Goal: Task Accomplishment & Management: Use online tool/utility

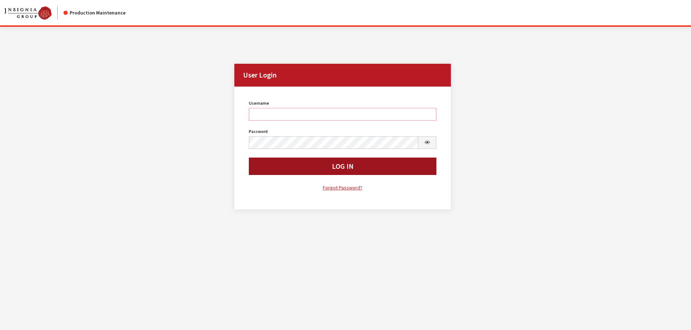
type input "kcallahan"
click at [295, 168] on button "Log In" at bounding box center [343, 166] width 188 height 17
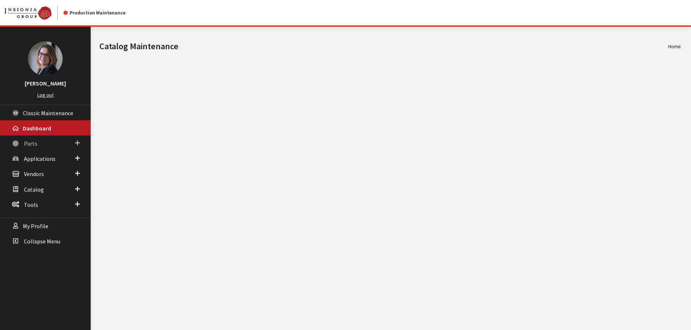
click at [76, 145] on span at bounding box center [77, 142] width 5 height 9
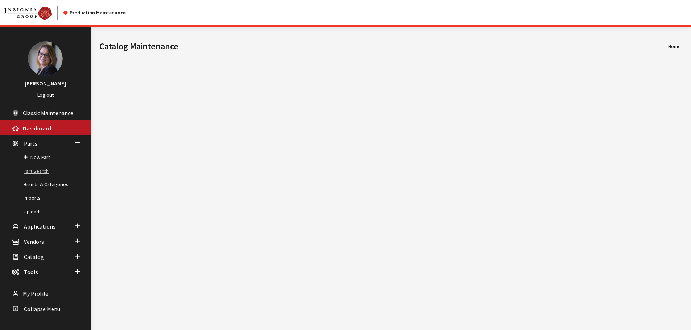
click at [42, 173] on link "Part Search" at bounding box center [45, 171] width 91 height 13
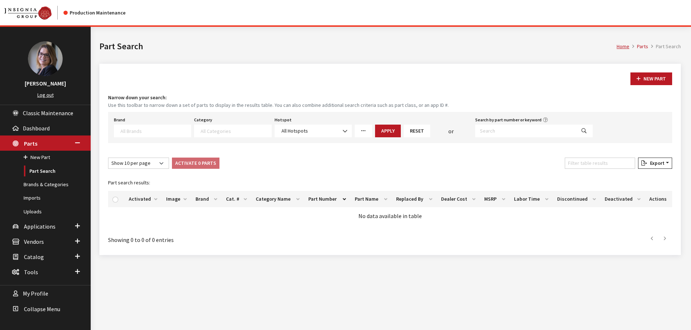
select select
click at [136, 132] on textarea "Search" at bounding box center [155, 131] width 70 height 7
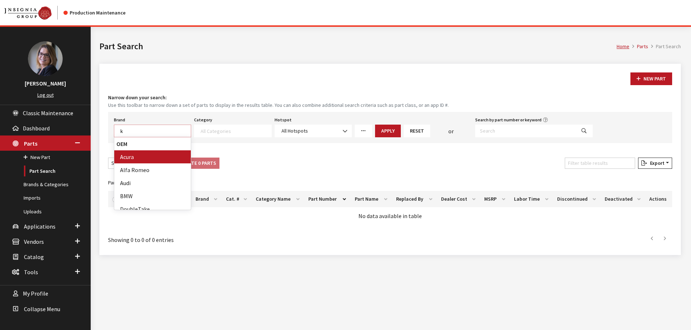
scroll to position [0, 0]
type textarea "k"
type textarea "ki"
select select "58"
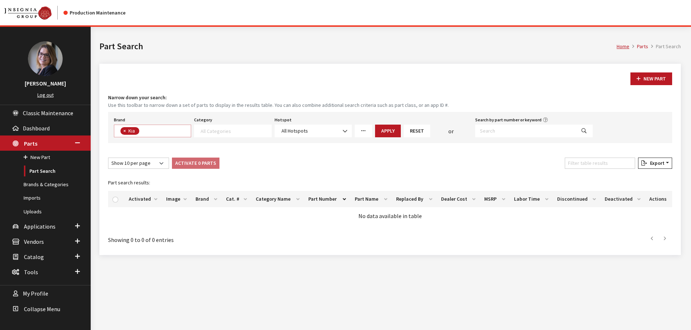
scroll to position [96, 0]
click at [228, 133] on textarea "Search" at bounding box center [235, 131] width 70 height 7
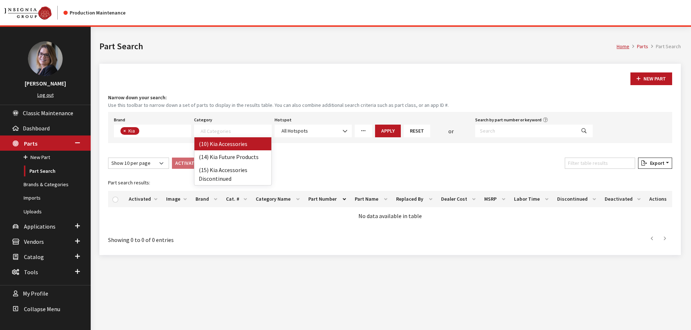
select select "238"
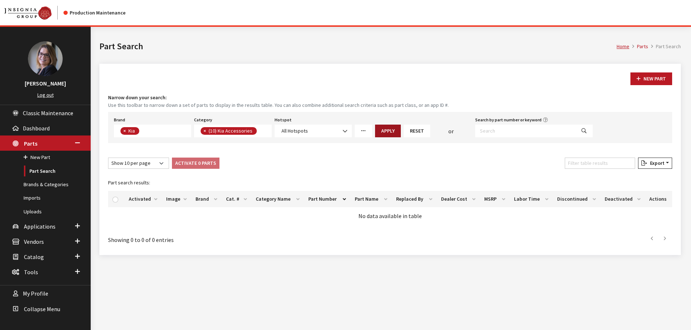
click at [388, 134] on button "Apply" at bounding box center [388, 131] width 26 height 13
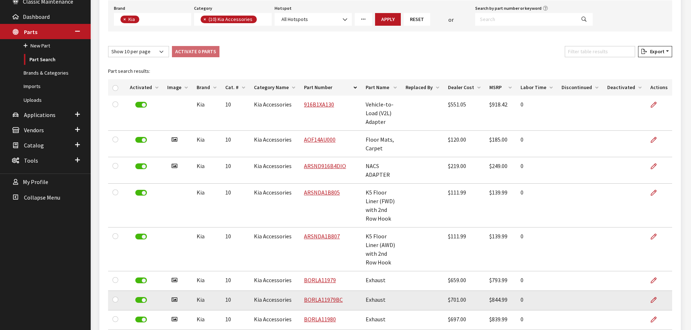
scroll to position [103, 0]
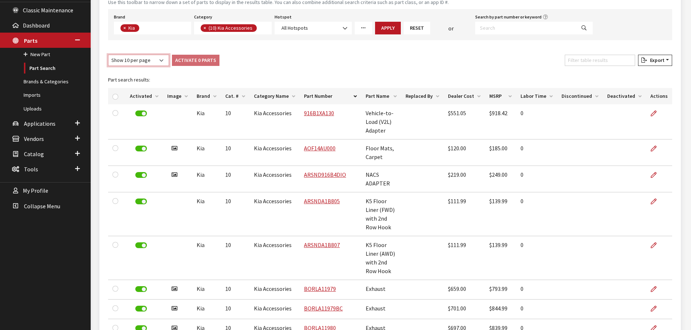
click at [162, 59] on select "Show 10 per page Show 25 per page Show 50 per page Show 100 per page Show 1000 …" at bounding box center [138, 60] width 61 height 11
select select "1000"
click at [108, 55] on select "Show 10 per page Show 25 per page Show 50 per page Show 100 per page Show 1000 …" at bounding box center [138, 60] width 61 height 11
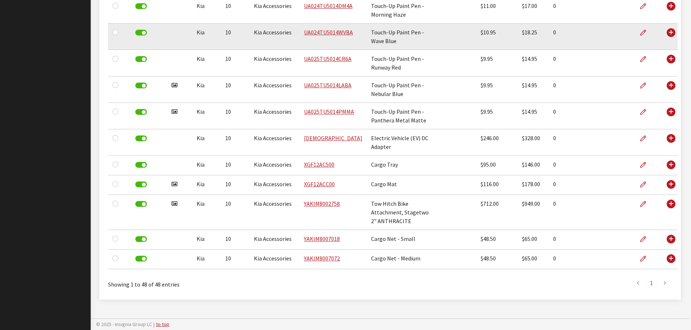
scroll to position [1148, 0]
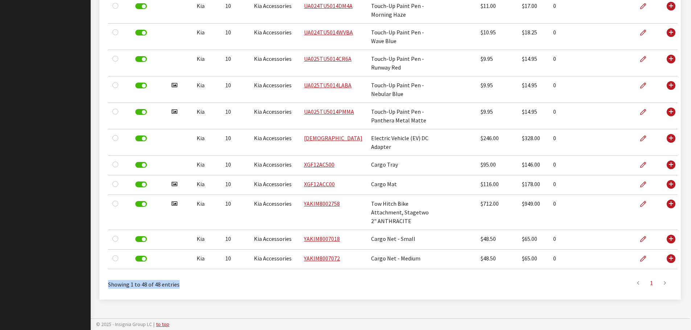
drag, startPoint x: 176, startPoint y: 284, endPoint x: 109, endPoint y: 286, distance: 67.5
click at [109, 286] on div "Showing 1 to 48 of 48 entries" at bounding box center [223, 282] width 230 height 14
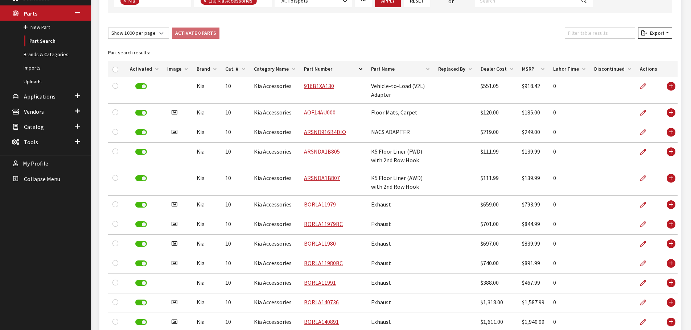
scroll to position [60, 0]
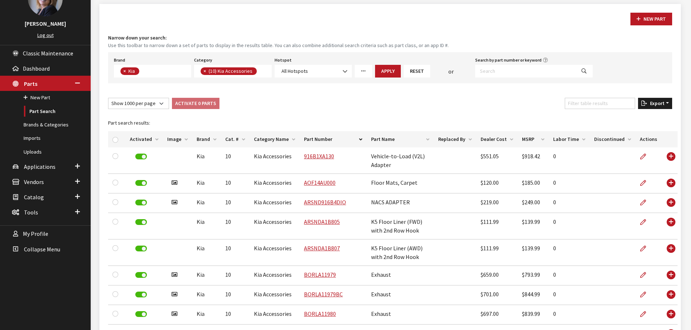
click at [650, 105] on span "Export" at bounding box center [655, 103] width 17 height 7
click at [636, 120] on span "Excel" at bounding box center [634, 118] width 14 height 7
click at [643, 118] on button "Excel" at bounding box center [643, 118] width 52 height 11
click at [205, 73] on span "×" at bounding box center [204, 71] width 3 height 7
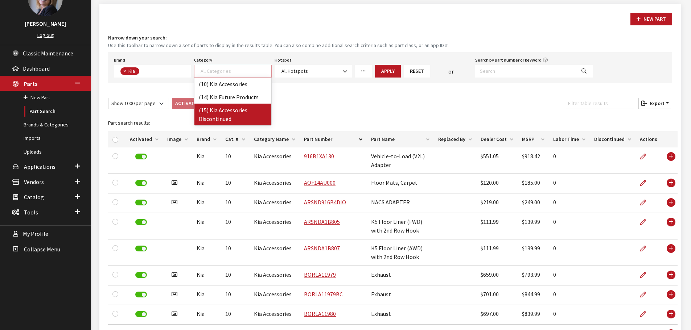
select select "242"
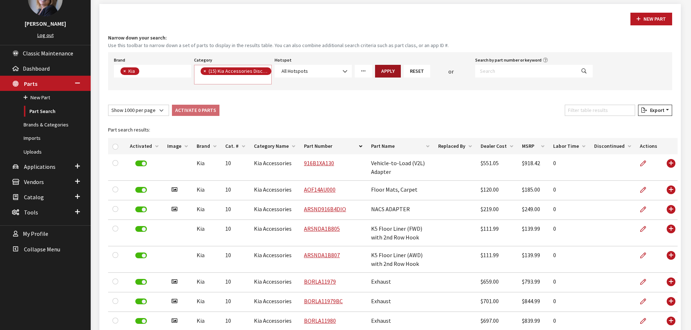
click at [386, 71] on button "Apply" at bounding box center [388, 71] width 26 height 13
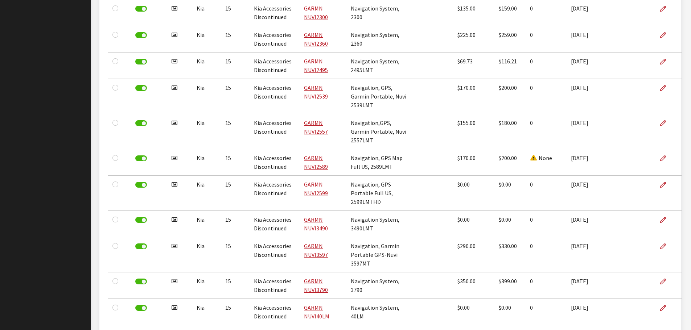
scroll to position [28700, 0]
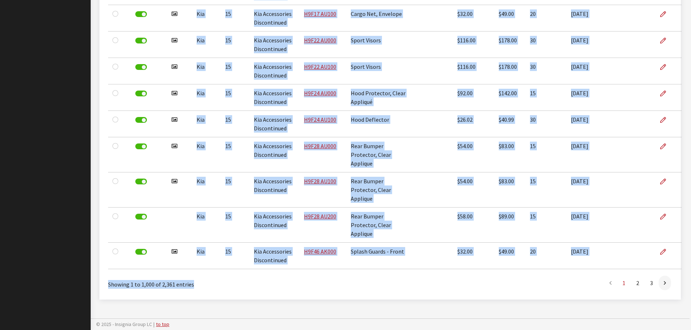
drag, startPoint x: 198, startPoint y: 289, endPoint x: 109, endPoint y: 271, distance: 90.9
click at [242, 284] on div "Showing 1 to 1,000 of 2,361 entries" at bounding box center [223, 282] width 230 height 14
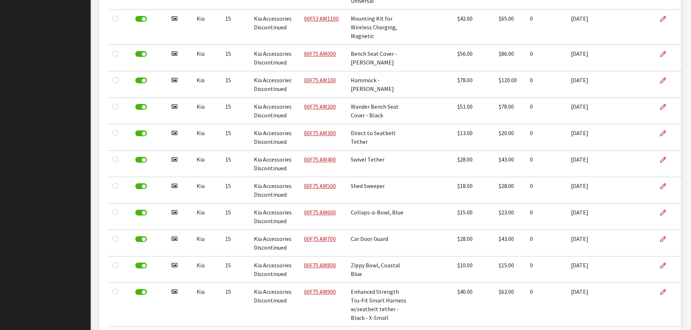
scroll to position [0, 0]
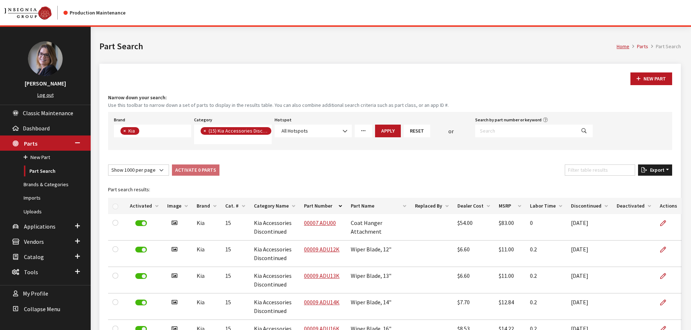
click at [658, 174] on button "Export" at bounding box center [655, 170] width 34 height 11
click at [635, 185] on span "Excel" at bounding box center [634, 184] width 14 height 7
click at [646, 186] on button "Excel" at bounding box center [643, 184] width 52 height 11
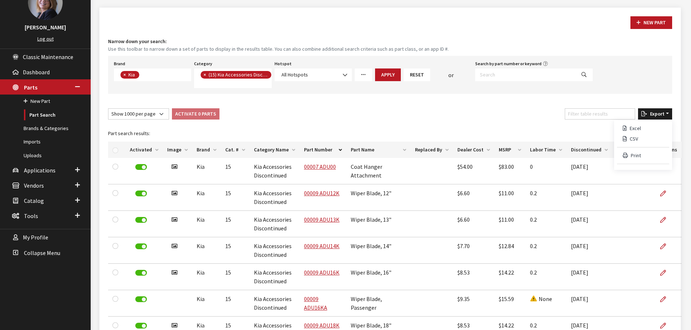
scroll to position [73, 0]
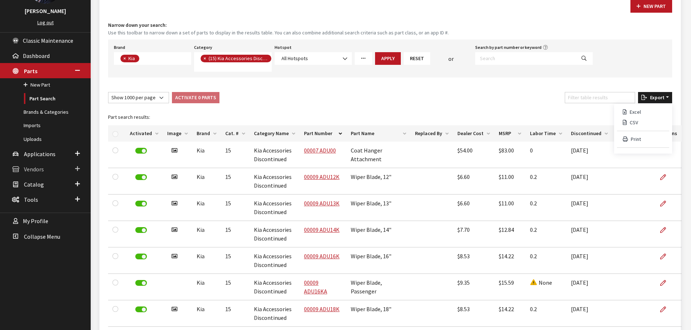
click at [73, 168] on link "Vendors" at bounding box center [45, 168] width 91 height 15
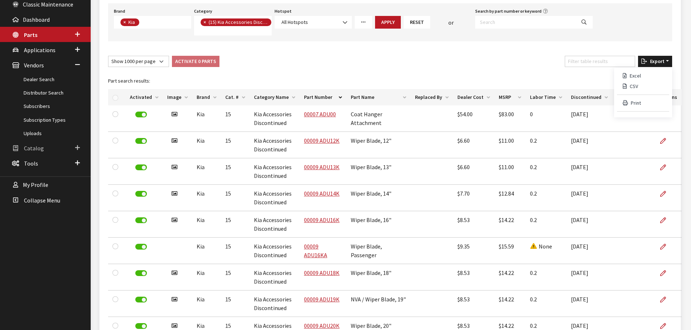
click at [77, 149] on span at bounding box center [77, 147] width 5 height 9
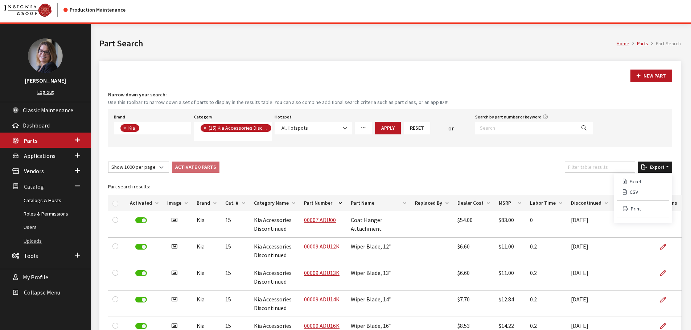
scroll to position [0, 0]
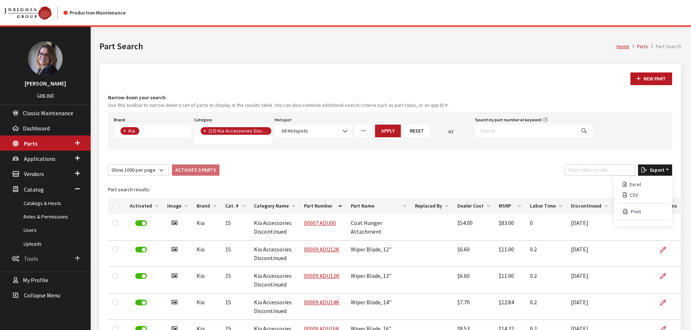
click at [77, 255] on span at bounding box center [77, 258] width 5 height 9
click at [77, 185] on span at bounding box center [77, 189] width 5 height 9
click at [74, 176] on link "Vendors" at bounding box center [45, 173] width 91 height 15
click at [78, 145] on span at bounding box center [77, 142] width 5 height 9
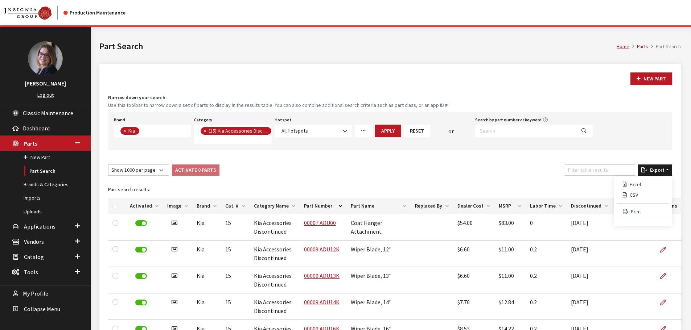
click at [27, 201] on link "Imports" at bounding box center [45, 197] width 91 height 13
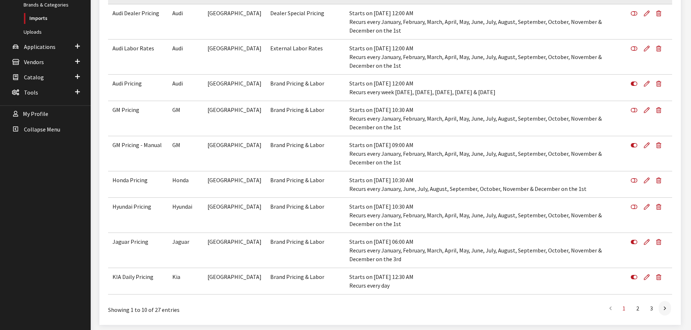
scroll to position [181, 0]
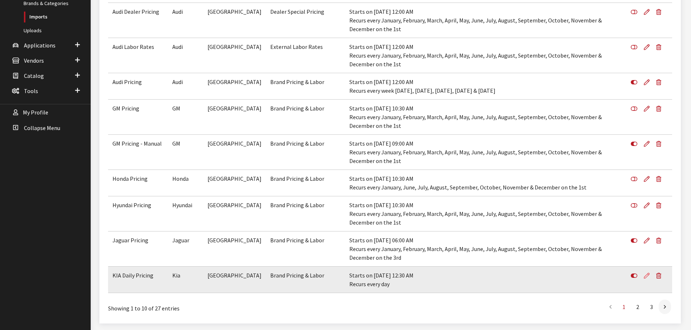
click at [649, 276] on icon at bounding box center [647, 276] width 6 height 6
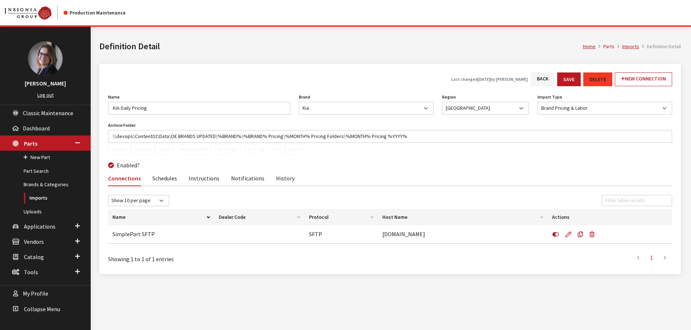
click at [204, 178] on link "Instructions" at bounding box center [204, 177] width 31 height 15
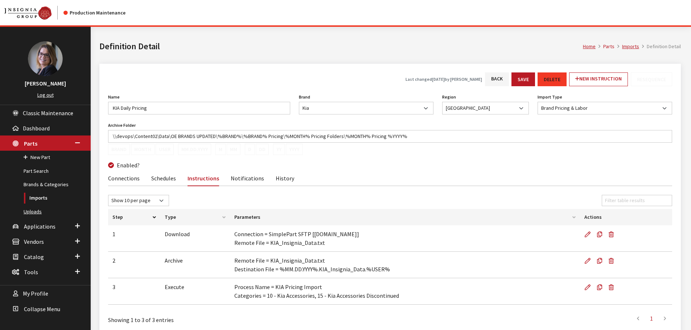
click at [36, 215] on link "Uploads" at bounding box center [45, 211] width 91 height 13
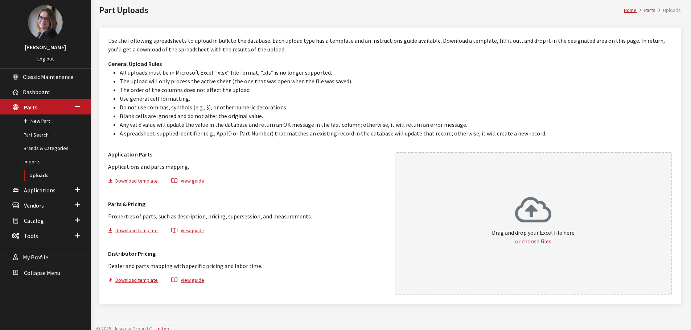
scroll to position [41, 0]
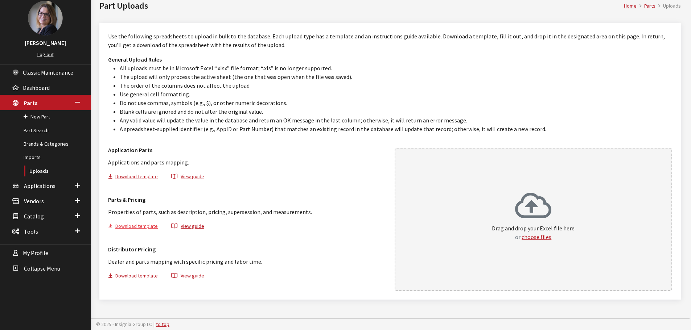
click at [138, 228] on button "Download template" at bounding box center [136, 227] width 56 height 11
click at [536, 239] on button "choose files" at bounding box center [536, 237] width 30 height 9
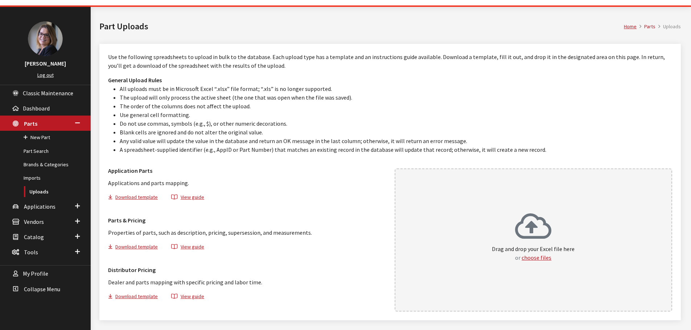
scroll to position [0, 0]
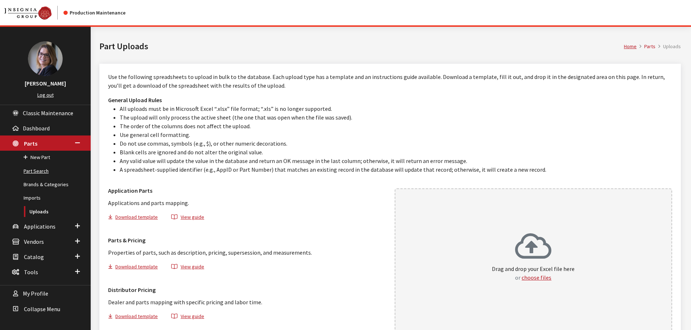
click at [40, 175] on link "Part Search" at bounding box center [45, 171] width 91 height 13
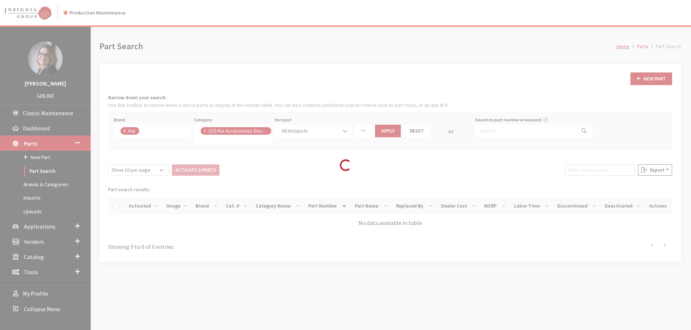
scroll to position [14, 0]
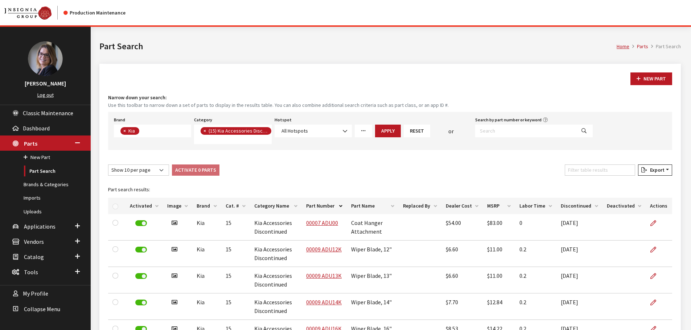
click at [204, 132] on span "×" at bounding box center [204, 131] width 3 height 7
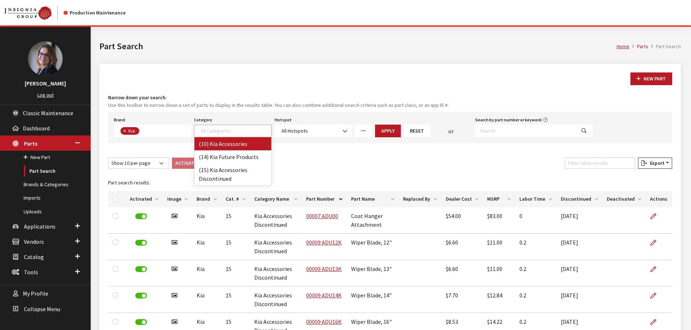
select select "238"
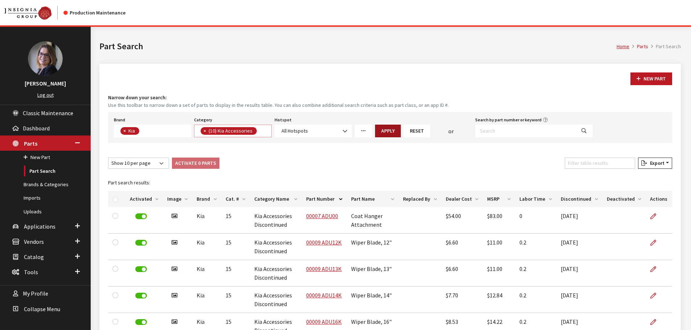
click at [389, 134] on button "Apply" at bounding box center [388, 131] width 26 height 13
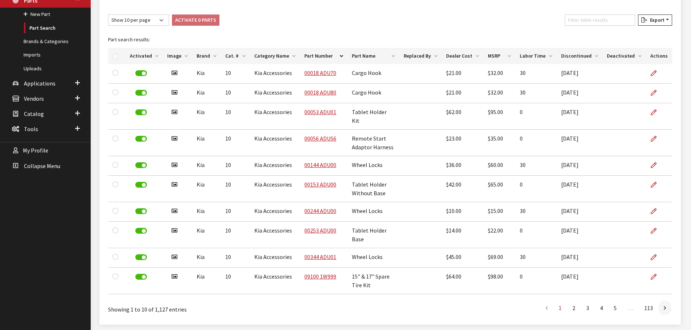
scroll to position [161, 0]
